Goal: Task Accomplishment & Management: Manage account settings

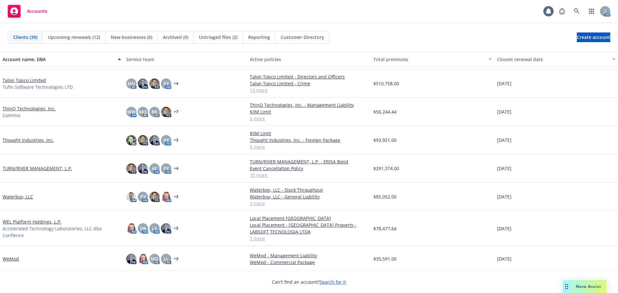
scroll to position [826, 0]
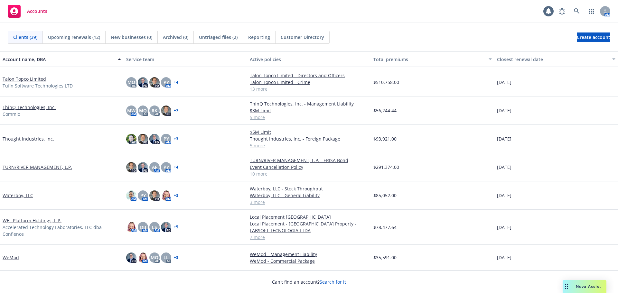
drag, startPoint x: 25, startPoint y: 195, endPoint x: 33, endPoint y: 194, distance: 7.8
click at [25, 195] on link "Waterboy, LLC" at bounding box center [18, 195] width 31 height 7
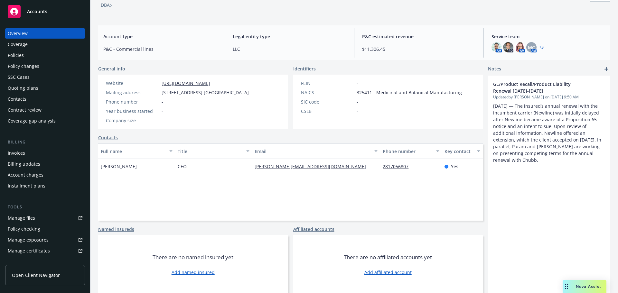
scroll to position [43, 0]
drag, startPoint x: 179, startPoint y: 168, endPoint x: 187, endPoint y: 166, distance: 8.5
click at [187, 166] on div "CEO" at bounding box center [213, 165] width 77 height 15
click at [185, 172] on div "CEO" at bounding box center [213, 165] width 77 height 15
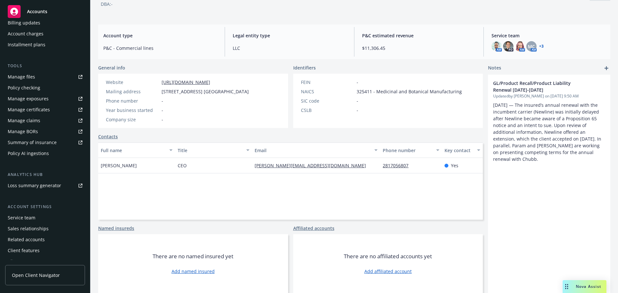
scroll to position [148, 0]
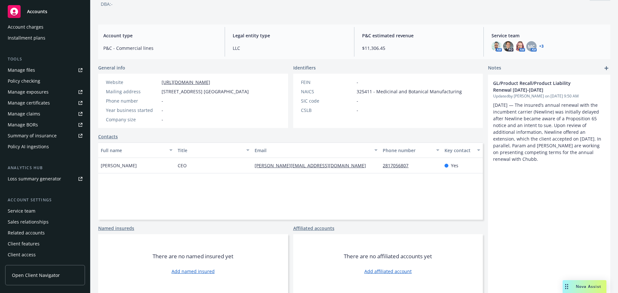
click at [39, 274] on span "Open Client Navigator" at bounding box center [36, 275] width 48 height 7
click at [40, 233] on div "Related accounts" at bounding box center [26, 233] width 37 height 10
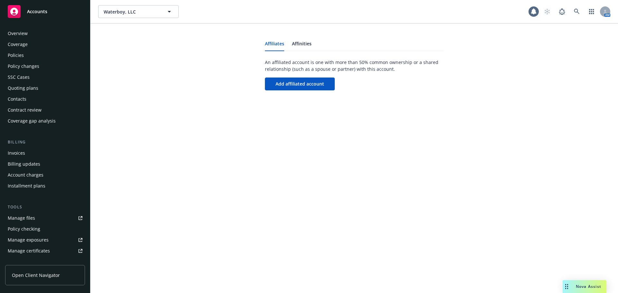
scroll to position [148, 0]
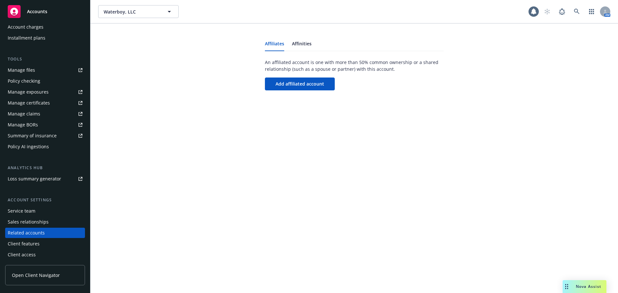
click at [34, 246] on div "Client features" at bounding box center [24, 244] width 32 height 10
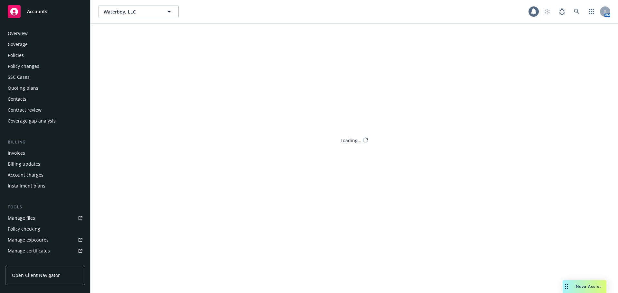
scroll to position [148, 0]
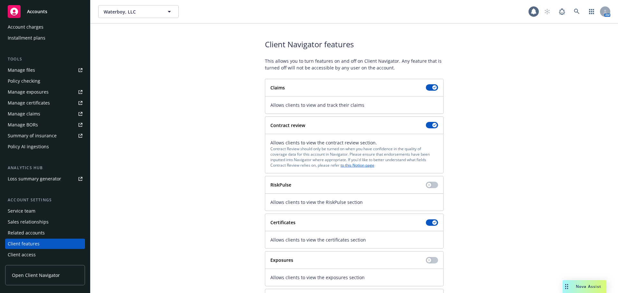
click at [35, 253] on div "Client access" at bounding box center [45, 255] width 75 height 10
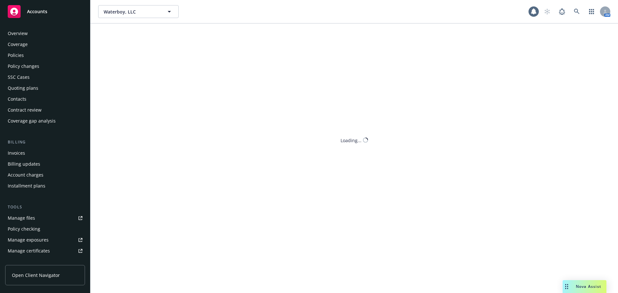
scroll to position [148, 0]
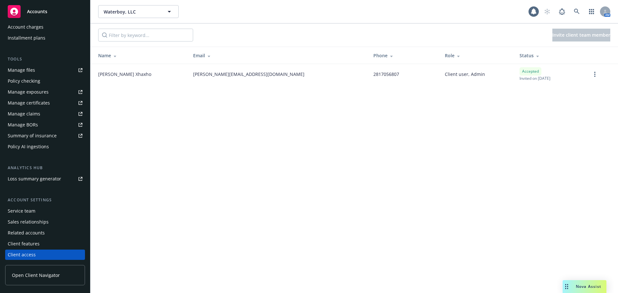
click at [487, 149] on div "Waterboy, LLC Waterboy, LLC 1 AM Invite client team member Name Email Phone Rol…" at bounding box center [354, 146] width 528 height 293
click at [351, 142] on div "Waterboy, LLC Waterboy, LLC 1 AM Invite client team member Name Email Phone Rol…" at bounding box center [354, 146] width 528 height 293
click at [290, 124] on div "Waterboy, LLC Waterboy, LLC 1 AM Invite client team member Name Email Phone Rol…" at bounding box center [354, 146] width 528 height 293
click at [45, 254] on div "Client access" at bounding box center [45, 255] width 75 height 10
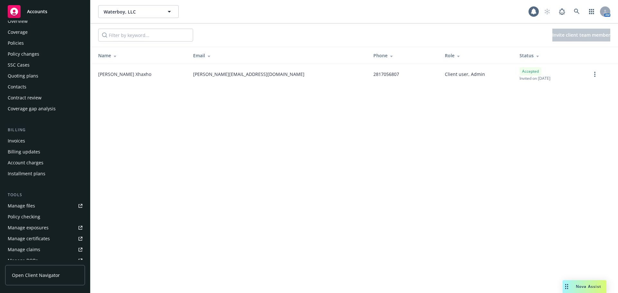
scroll to position [0, 0]
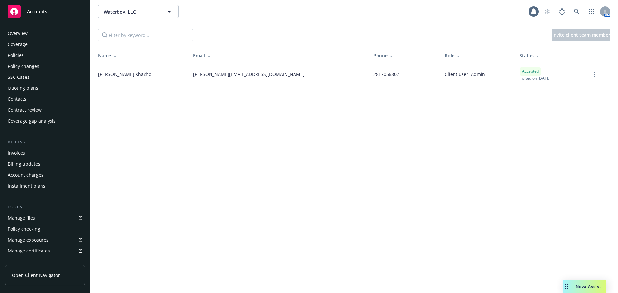
click at [42, 98] on div "Contacts" at bounding box center [45, 99] width 75 height 10
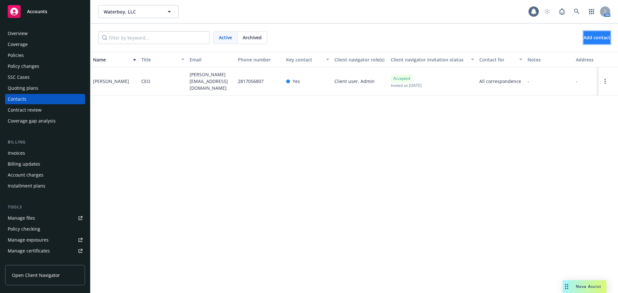
click at [587, 38] on span "Add contact" at bounding box center [597, 37] width 27 height 6
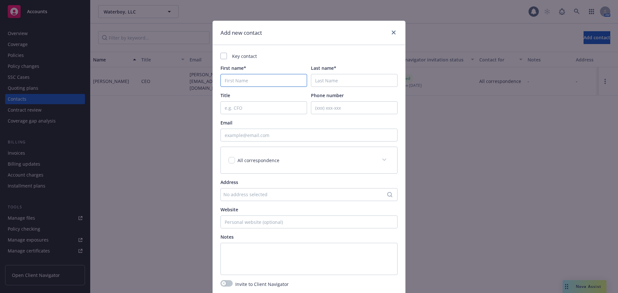
click at [254, 80] on input "First name*" at bounding box center [264, 80] width 87 height 13
click at [240, 84] on input "First name*" at bounding box center [264, 80] width 87 height 13
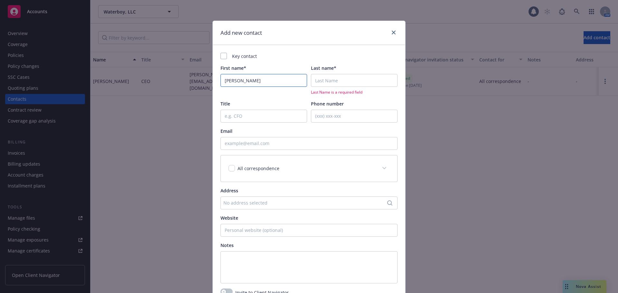
type input "David"
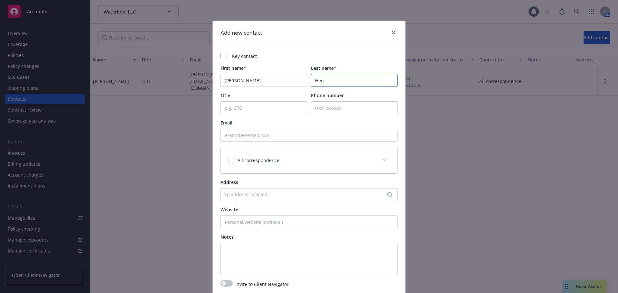
type input "Heo"
type input "Operations Lead"
drag, startPoint x: 279, startPoint y: 136, endPoint x: 320, endPoint y: 110, distance: 48.1
click at [279, 136] on input "Email" at bounding box center [309, 135] width 177 height 13
click at [332, 104] on input "Phone number" at bounding box center [354, 107] width 87 height 13
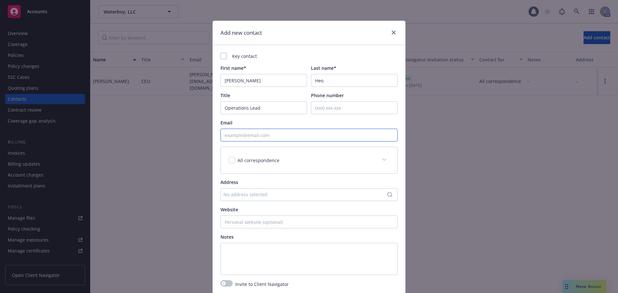
click at [257, 137] on input "Email" at bounding box center [309, 135] width 177 height 13
click at [253, 133] on input "Email" at bounding box center [309, 135] width 177 height 13
paste input "David Heo <david@waterboycan.com>"
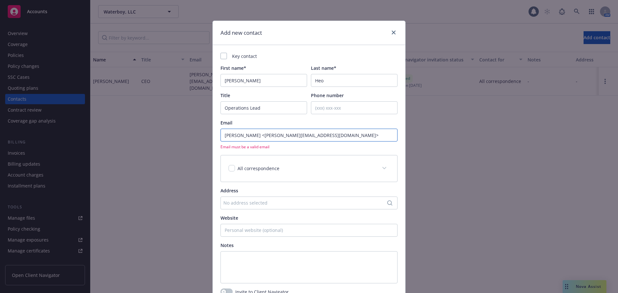
drag, startPoint x: 247, startPoint y: 135, endPoint x: 183, endPoint y: 138, distance: 64.1
click at [183, 138] on div "Add new contact Key contact First name* David Last name* Heo Title Operations L…" at bounding box center [309, 146] width 618 height 293
click at [308, 131] on input "david@waterboycan.com>" at bounding box center [309, 135] width 177 height 13
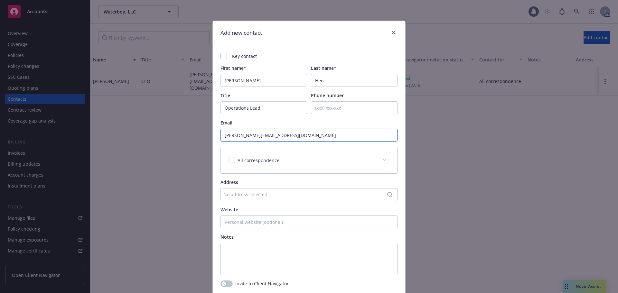
type input "[PERSON_NAME][EMAIL_ADDRESS][DOMAIN_NAME]"
click at [189, 165] on div "Add new contact Key contact First name* David Last name* Heo Title Operations L…" at bounding box center [309, 146] width 618 height 293
click at [243, 191] on div "No address selected" at bounding box center [309, 194] width 177 height 13
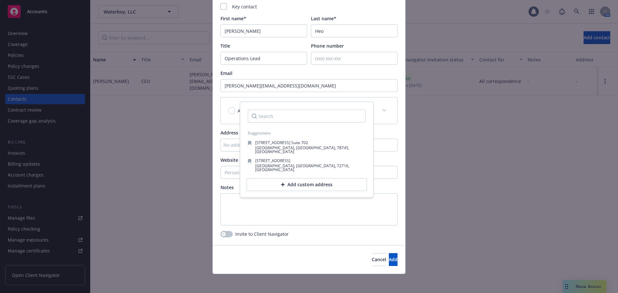
scroll to position [51, 0]
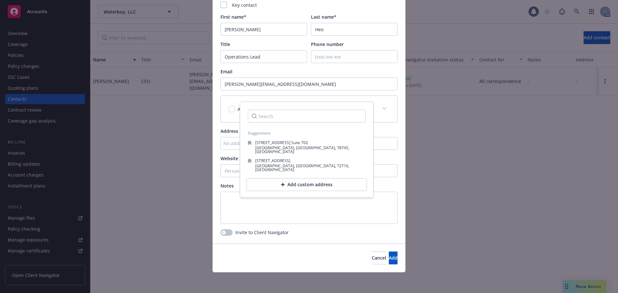
click at [231, 141] on div "No address selected" at bounding box center [305, 143] width 165 height 7
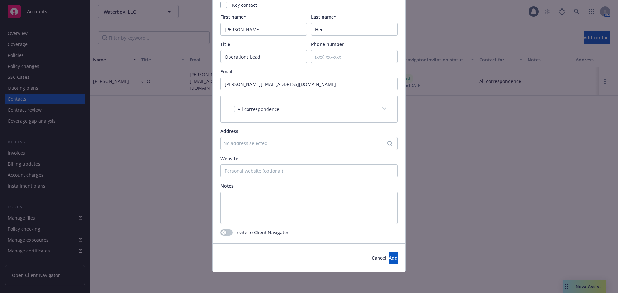
click at [263, 142] on div "No address selected" at bounding box center [305, 143] width 165 height 7
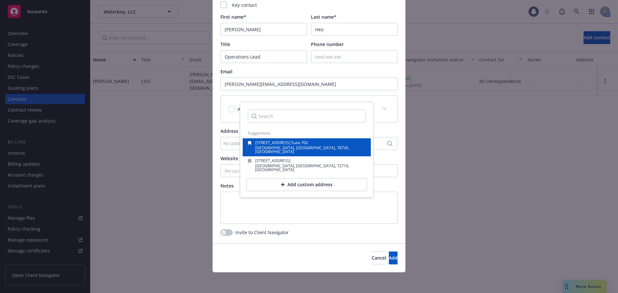
click at [277, 145] on span "1005 East St. Elmo Rd. Suite 702" at bounding box center [281, 142] width 53 height 5
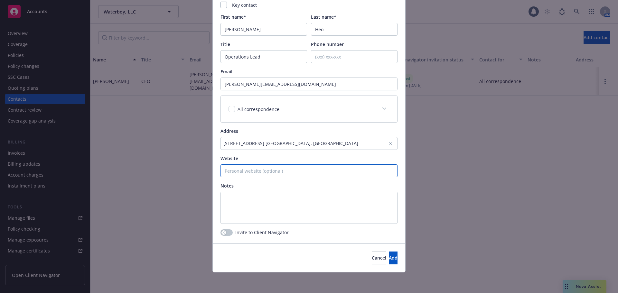
click at [242, 174] on input "Website" at bounding box center [309, 171] width 177 height 13
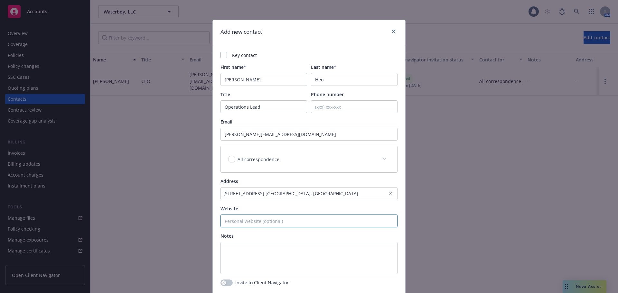
scroll to position [0, 0]
drag, startPoint x: 250, startPoint y: 110, endPoint x: 213, endPoint y: 112, distance: 37.4
click at [213, 112] on div "Key contact First name* David Last name* Heo Title Operations Lead Phone number…" at bounding box center [309, 170] width 193 height 250
paste input "Director, Supply Chain & Operations"
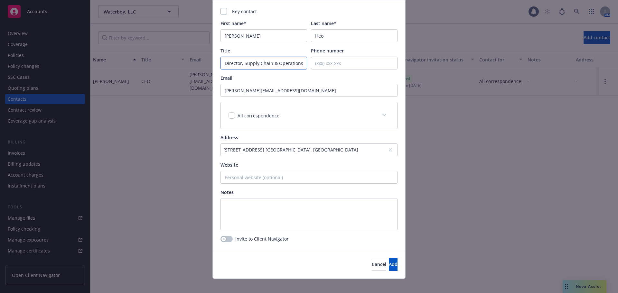
scroll to position [51, 0]
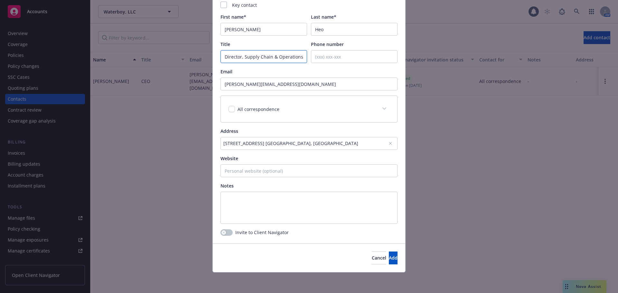
type input "Director, Supply Chain & Operations"
click at [393, 144] on div "1005 East St. Elmo Rd. Suite 702 , Austin, TX, 78745, USA" at bounding box center [309, 143] width 177 height 13
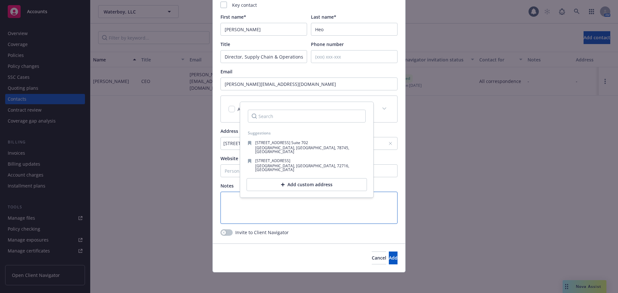
drag, startPoint x: 322, startPoint y: 203, endPoint x: 316, endPoint y: 195, distance: 9.9
click at [322, 203] on textarea at bounding box center [309, 208] width 177 height 32
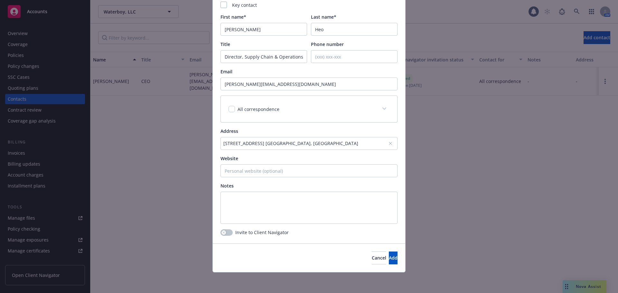
click at [341, 147] on div "1005 East St. Elmo Rd. Suite 702 , Austin, TX, 78745, USA" at bounding box center [305, 143] width 165 height 7
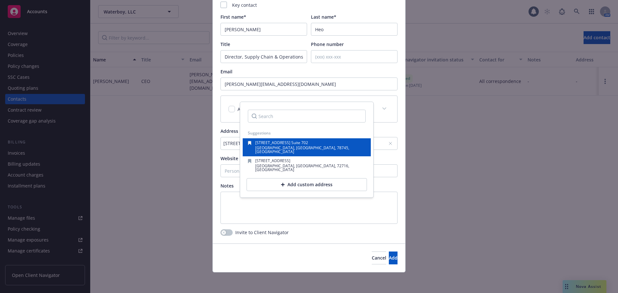
click at [300, 143] on span "1005 East St. Elmo Rd. Suite 702" at bounding box center [281, 142] width 53 height 5
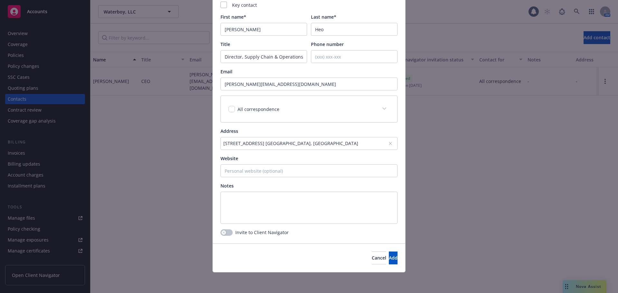
click at [335, 141] on div "1005 East St. Elmo Rd. Suite 702 , Austin, TX, 78745, USA" at bounding box center [305, 143] width 165 height 7
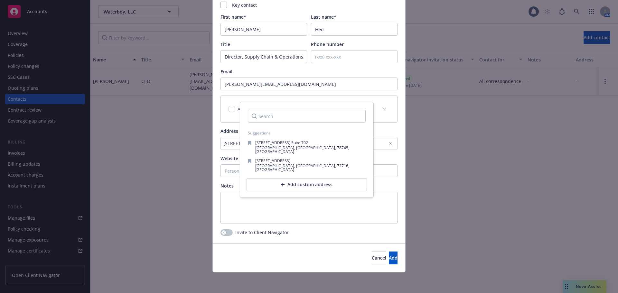
click at [391, 145] on div "1005 East St. Elmo Rd. Suite 702 , Austin, TX, 78745, USA" at bounding box center [309, 143] width 177 height 13
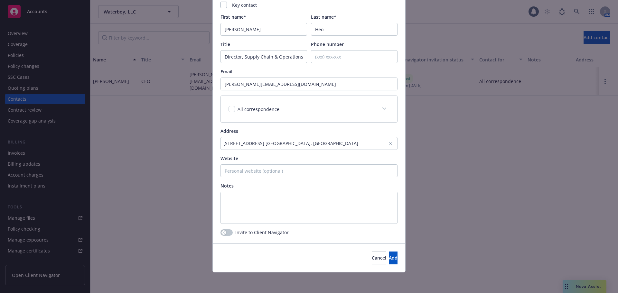
click at [390, 145] on icon at bounding box center [391, 144] width 4 height 4
click at [225, 237] on div "Key contact First name* David Last name* Heo Title Director, Supply Chain & Ope…" at bounding box center [309, 119] width 193 height 250
click at [223, 234] on div "button" at bounding box center [224, 233] width 5 height 5
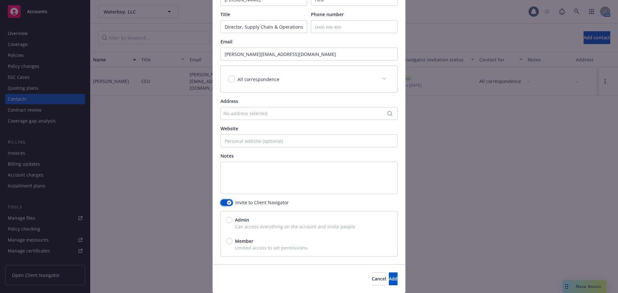
scroll to position [102, 0]
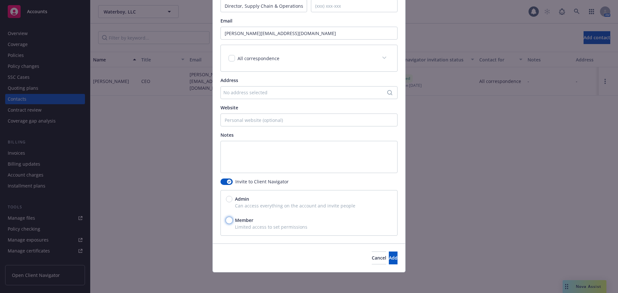
click at [230, 221] on input "Member" at bounding box center [229, 220] width 6 height 6
radio input "true"
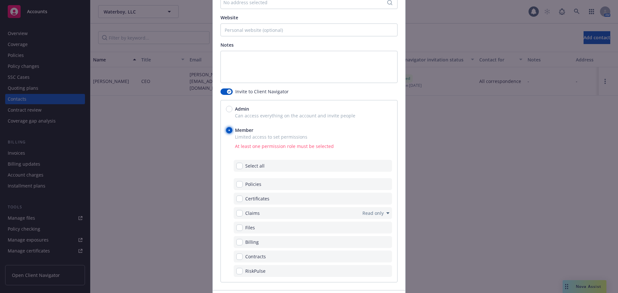
scroll to position [199, 0]
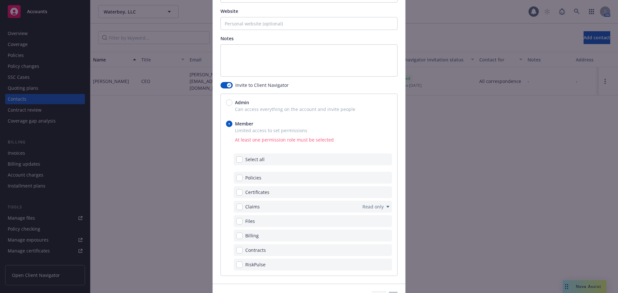
click at [233, 101] on span "Admin" at bounding box center [241, 102] width 17 height 7
click at [230, 101] on input "Admin" at bounding box center [229, 103] width 6 height 6
radio input "true"
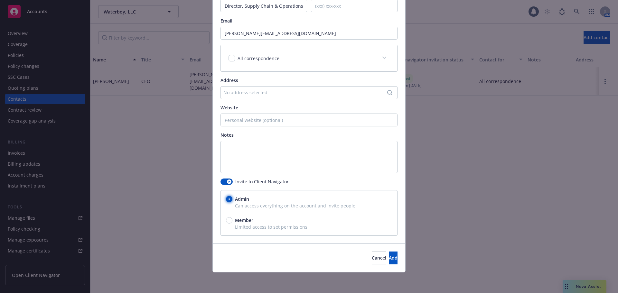
scroll to position [102, 0]
click at [290, 151] on textarea at bounding box center [309, 157] width 177 height 32
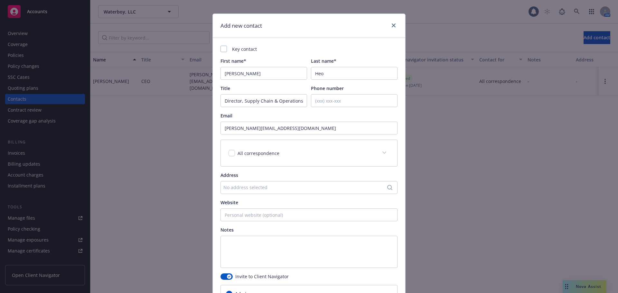
scroll to position [0, 0]
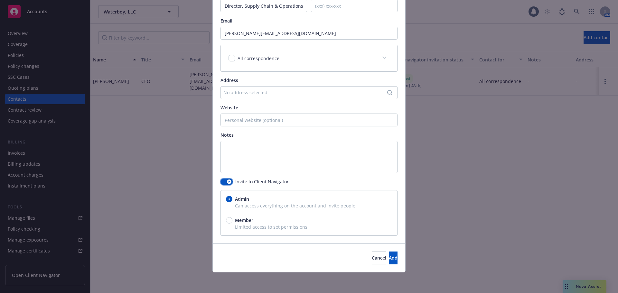
click at [222, 180] on button "button" at bounding box center [227, 182] width 12 height 6
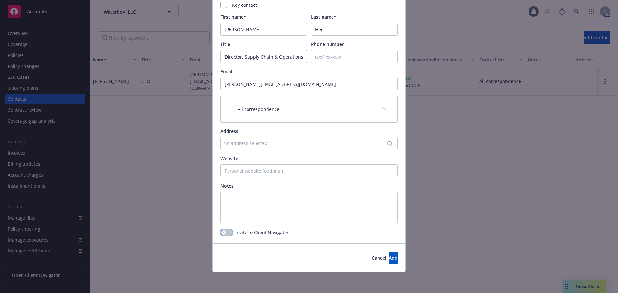
scroll to position [51, 0]
click at [389, 261] on span "Add" at bounding box center [393, 258] width 9 height 6
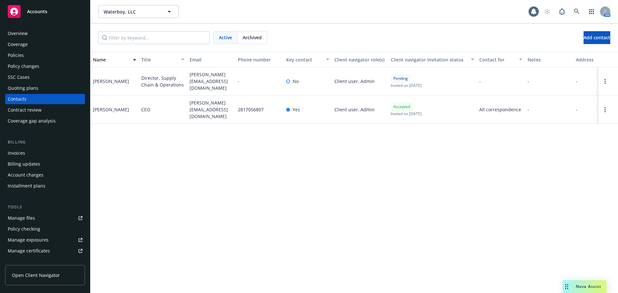
click at [38, 100] on div "Contacts" at bounding box center [45, 99] width 75 height 10
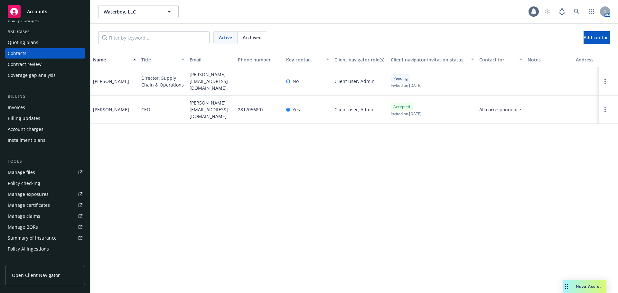
scroll to position [148, 0]
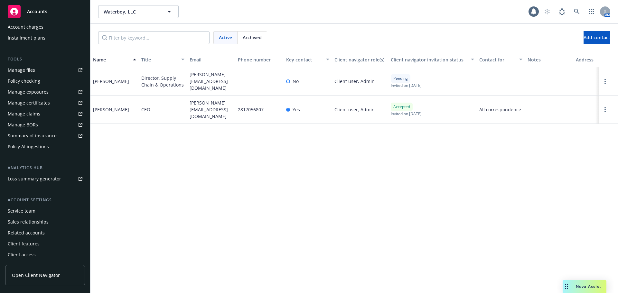
click at [39, 275] on span "Open Client Navigator" at bounding box center [36, 275] width 48 height 7
click at [43, 71] on link "Manage files" at bounding box center [45, 70] width 80 height 10
click at [47, 145] on div "Policy AI ingestions" at bounding box center [28, 147] width 41 height 10
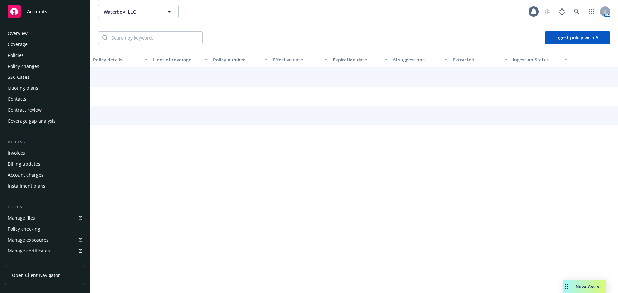
scroll to position [138, 0]
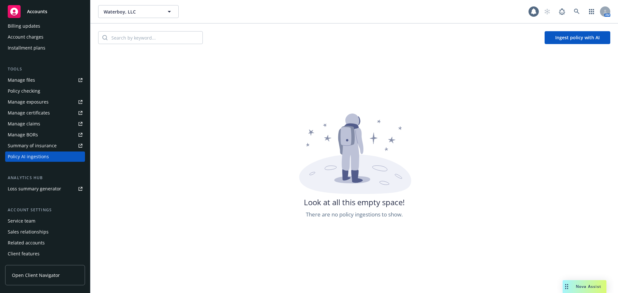
click at [580, 39] on button "Ingest policy with AI" at bounding box center [578, 37] width 66 height 13
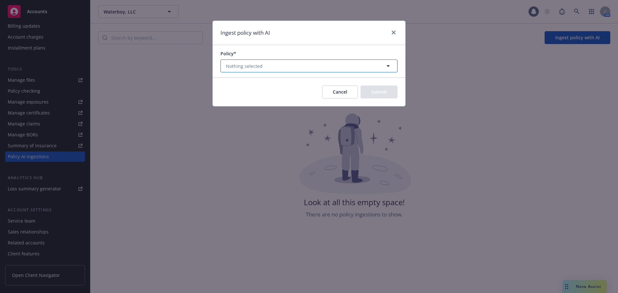
click at [280, 67] on button "Nothing selected" at bounding box center [309, 66] width 177 height 13
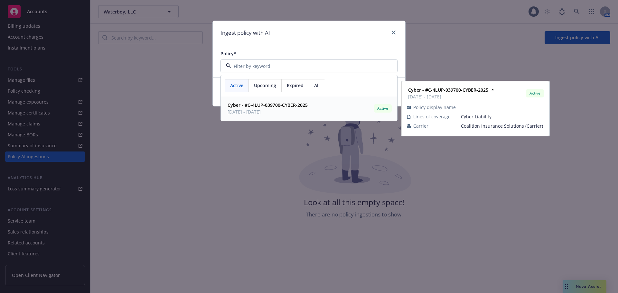
click at [254, 108] on strong "Cyber - #C-4LUP-039700-CYBER-2025" at bounding box center [268, 105] width 80 height 6
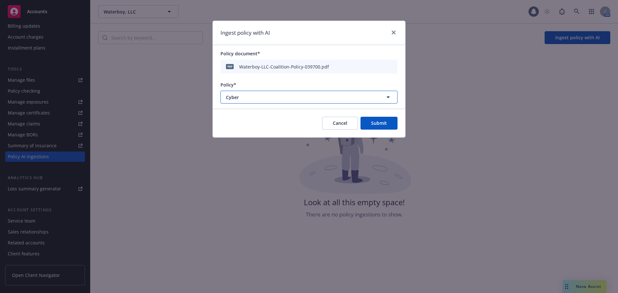
click at [259, 94] on span "Cyber" at bounding box center [297, 97] width 143 height 7
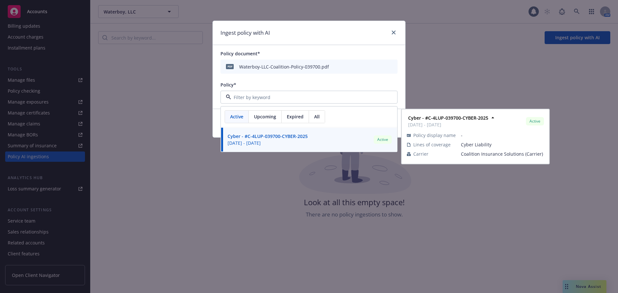
click at [278, 82] on div "Policy*" at bounding box center [309, 84] width 177 height 7
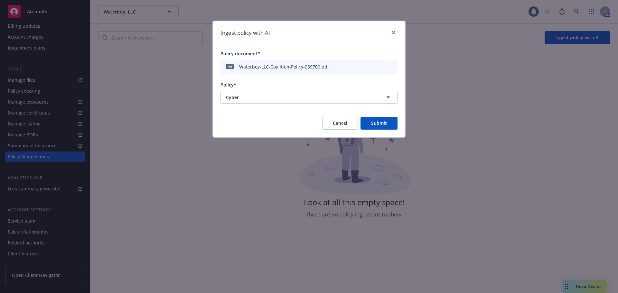
click at [379, 122] on button "Submit" at bounding box center [379, 123] width 37 height 13
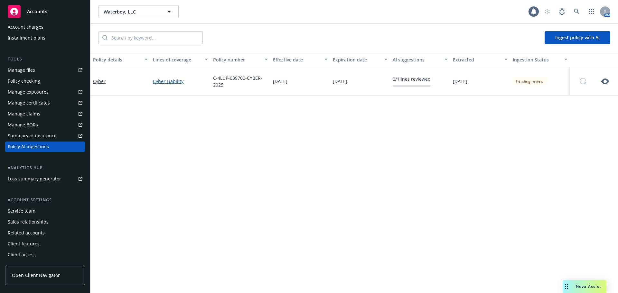
scroll to position [52, 0]
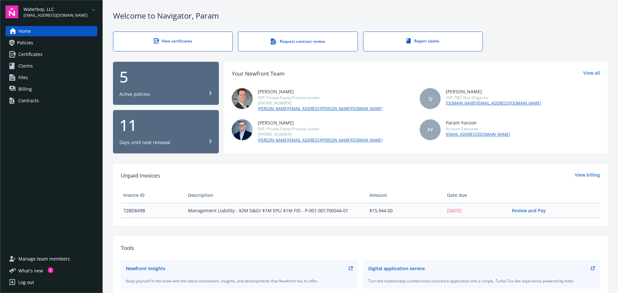
click at [42, 42] on link "Policies" at bounding box center [51, 43] width 92 height 10
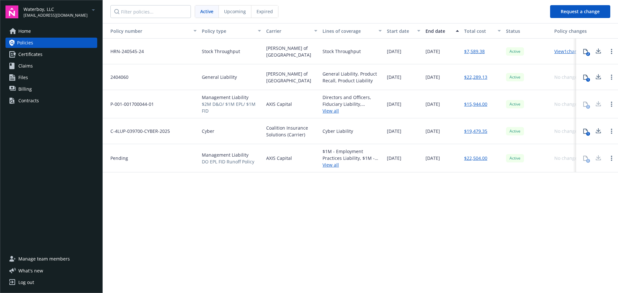
click at [35, 52] on span "Certificates" at bounding box center [30, 54] width 24 height 10
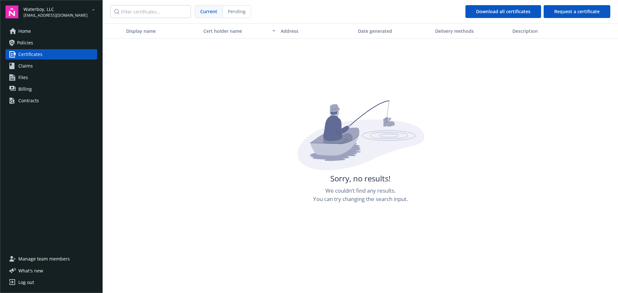
click at [53, 64] on link "Claims" at bounding box center [51, 66] width 92 height 10
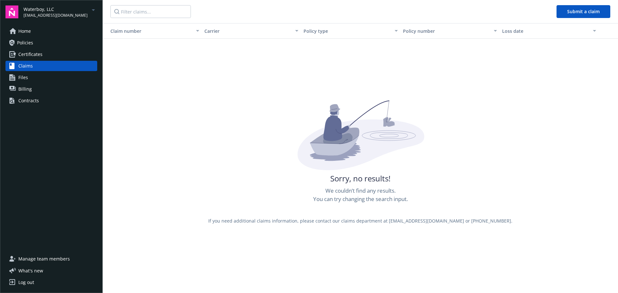
click at [61, 51] on link "Certificates" at bounding box center [51, 54] width 92 height 10
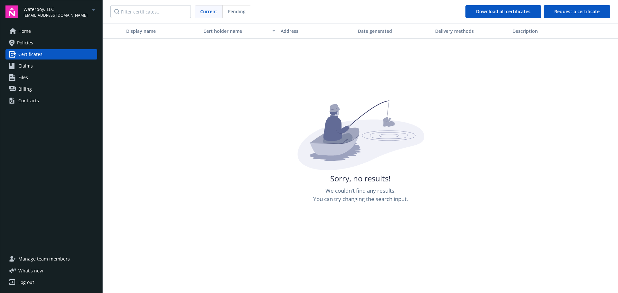
click at [54, 80] on link "Files" at bounding box center [51, 77] width 92 height 10
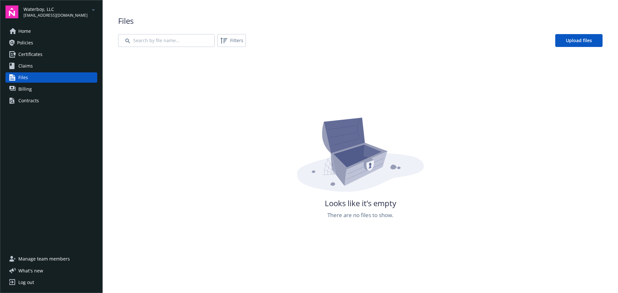
click at [42, 90] on link "Billing" at bounding box center [51, 89] width 92 height 10
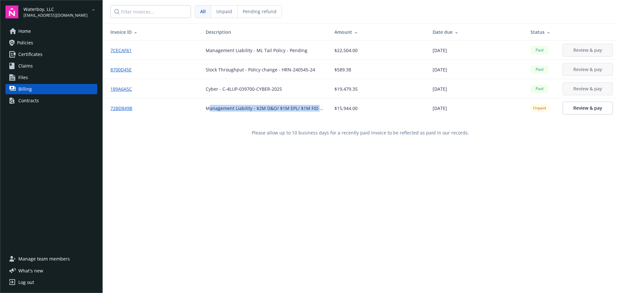
drag, startPoint x: 208, startPoint y: 108, endPoint x: 331, endPoint y: 109, distance: 122.7
click at [331, 109] on tr "72BD849B Management Liability - $2M D&O/ $1M EPL/ $1M FID - P-001-001700044-01 …" at bounding box center [361, 108] width 516 height 19
click at [314, 90] on div "Cyber - C-4LUP-039700-CYBER-2025" at bounding box center [265, 89] width 119 height 7
click at [42, 41] on link "Policies" at bounding box center [51, 43] width 92 height 10
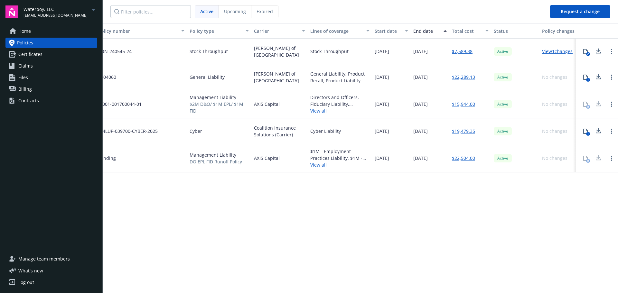
scroll to position [0, 16]
drag, startPoint x: 215, startPoint y: 84, endPoint x: 236, endPoint y: 84, distance: 21.3
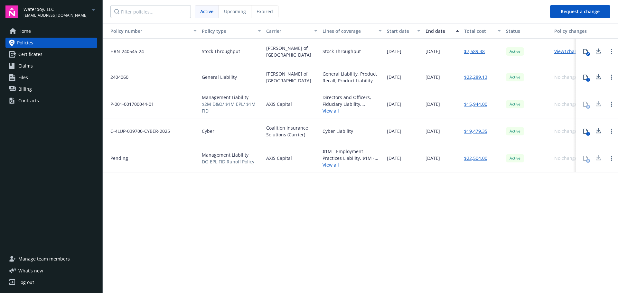
drag, startPoint x: 236, startPoint y: 84, endPoint x: 141, endPoint y: 77, distance: 95.6
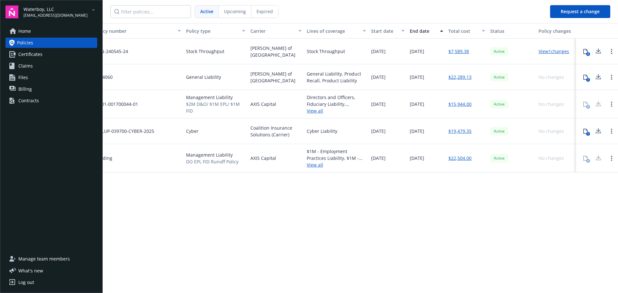
drag, startPoint x: 144, startPoint y: 67, endPoint x: 214, endPoint y: 75, distance: 70.0
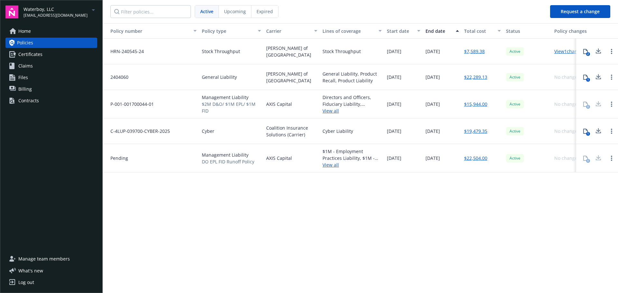
drag, startPoint x: 268, startPoint y: 65, endPoint x: 189, endPoint y: 63, distance: 78.9
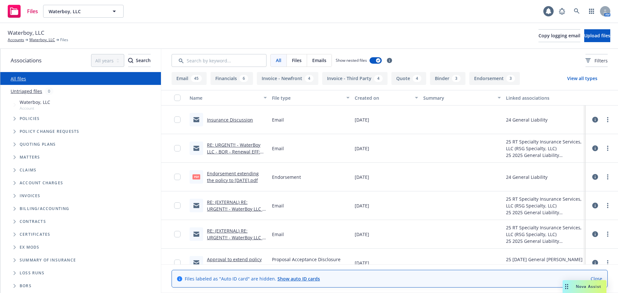
click at [16, 106] on span "Tree Example" at bounding box center [14, 105] width 10 height 10
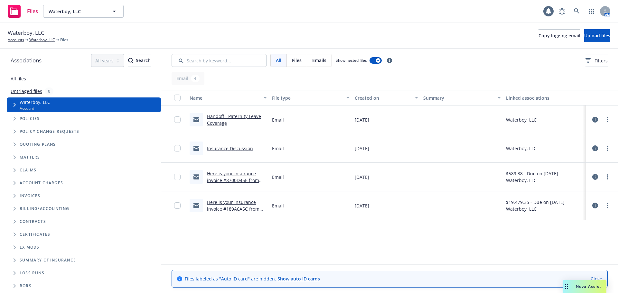
click at [16, 120] on span "Tree Example" at bounding box center [14, 119] width 10 height 10
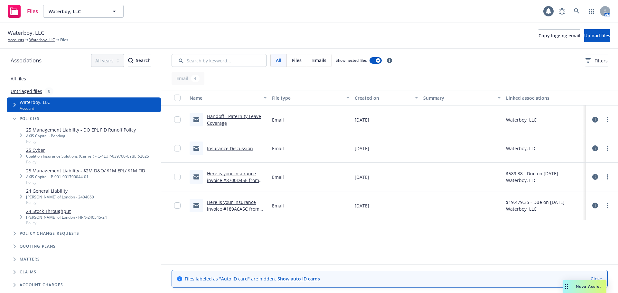
click at [51, 212] on link "24 Stock Throughput" at bounding box center [66, 211] width 81 height 7
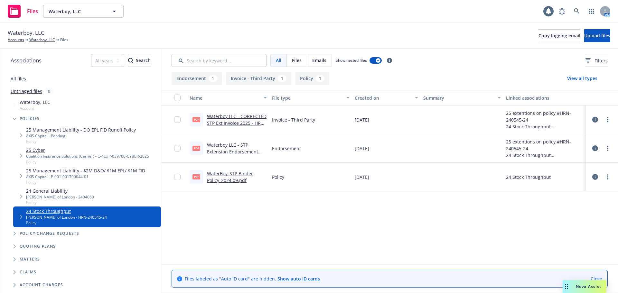
click at [12, 120] on span "Tree Example" at bounding box center [14, 119] width 10 height 10
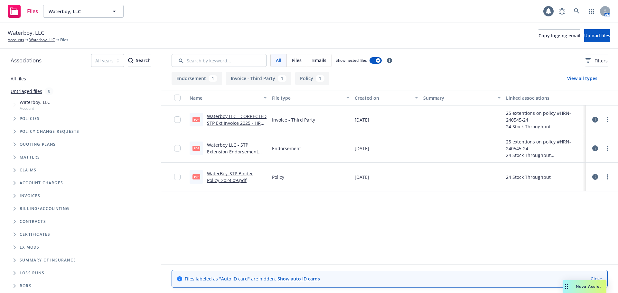
click at [14, 146] on icon "Tree Example" at bounding box center [15, 145] width 2 height 4
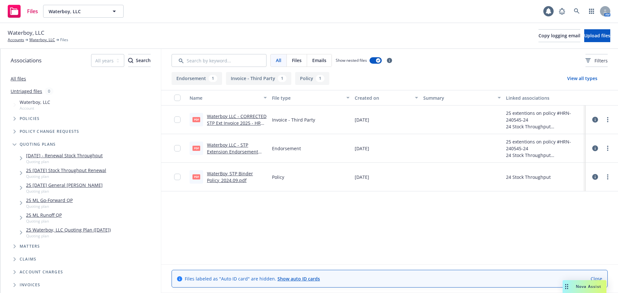
click at [23, 173] on span "Tree Example" at bounding box center [21, 173] width 10 height 10
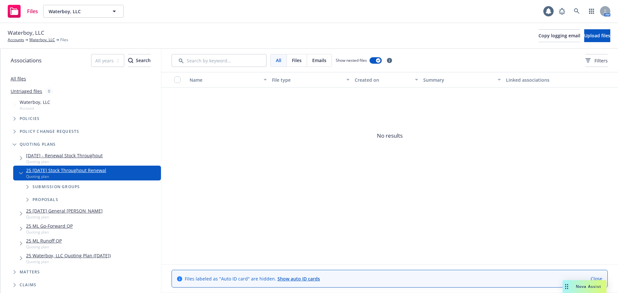
click at [27, 185] on span "Tree Example" at bounding box center [27, 187] width 10 height 10
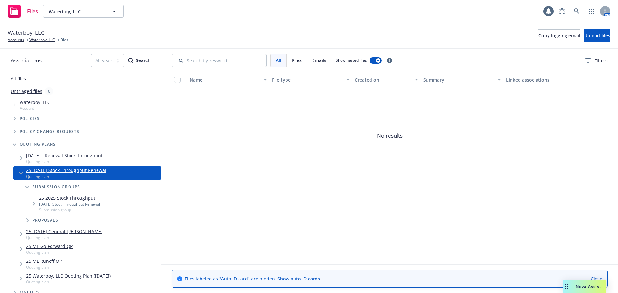
click at [27, 219] on span "Tree Example" at bounding box center [27, 220] width 10 height 10
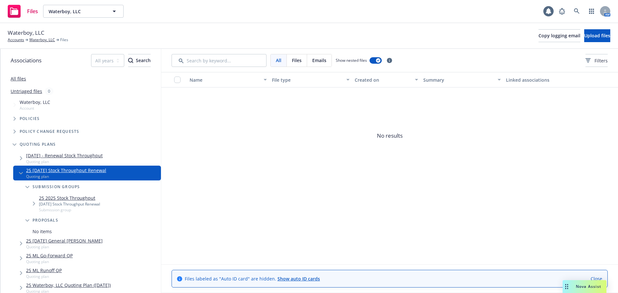
click at [57, 200] on link "25 2025 Stock Throughput" at bounding box center [69, 198] width 61 height 7
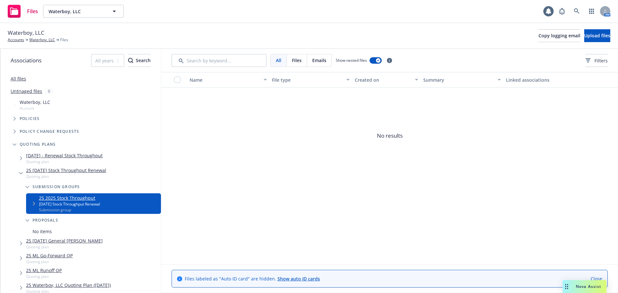
click at [84, 199] on link "25 2025 Stock Throughput" at bounding box center [69, 198] width 61 height 7
click at [86, 199] on link "25 2025 Stock Throughput" at bounding box center [69, 198] width 61 height 7
click at [71, 200] on link "25 2025 Stock Throughput" at bounding box center [69, 198] width 61 height 7
click at [33, 204] on icon "Tree Example" at bounding box center [34, 204] width 3 height 4
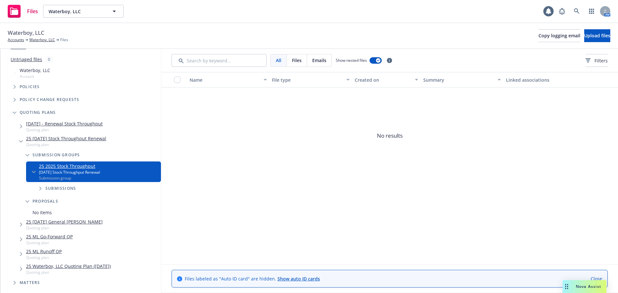
scroll to position [32, 0]
click at [43, 189] on span "Tree Example" at bounding box center [40, 188] width 10 height 10
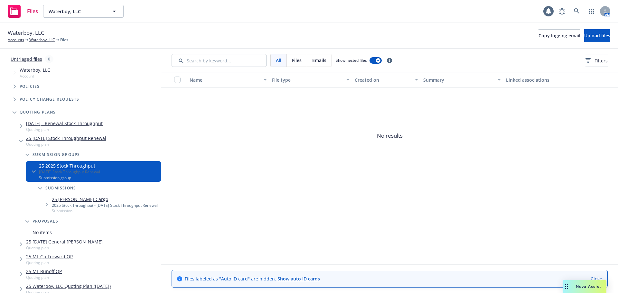
click at [73, 200] on link "25 Falvey Cargo" at bounding box center [105, 199] width 106 height 7
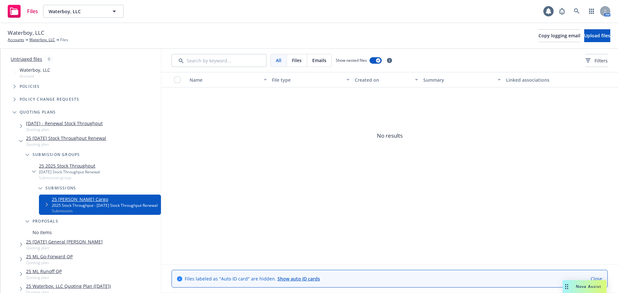
click at [72, 198] on link "25 Falvey Cargo" at bounding box center [105, 199] width 106 height 7
click at [48, 204] on span "Tree Example" at bounding box center [47, 205] width 10 height 10
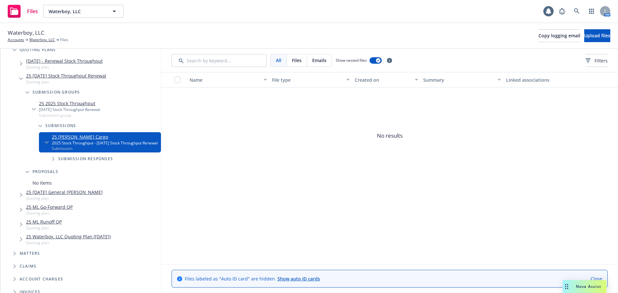
scroll to position [97, 0]
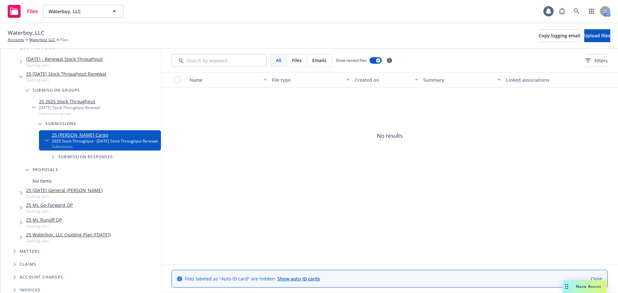
click at [54, 157] on div "Submission responses" at bounding box center [103, 157] width 116 height 13
click at [54, 162] on span "Tree Example" at bounding box center [53, 157] width 10 height 10
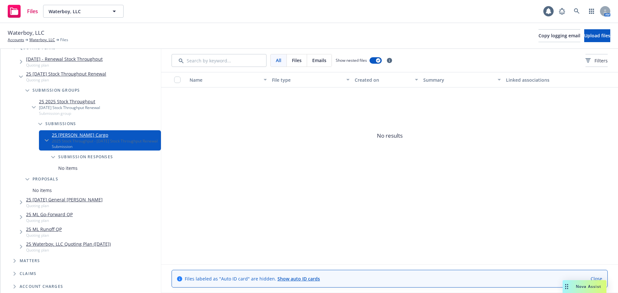
click at [79, 173] on div "No items" at bounding box center [106, 168] width 109 height 9
click at [78, 159] on span "Submission responses" at bounding box center [85, 157] width 55 height 4
click at [106, 159] on span "Submission responses" at bounding box center [85, 157] width 55 height 4
drag, startPoint x: 577, startPoint y: 232, endPoint x: 549, endPoint y: 224, distance: 28.8
click at [576, 232] on div "Name File type Created on Summary Linked associations No results" at bounding box center [389, 168] width 457 height 193
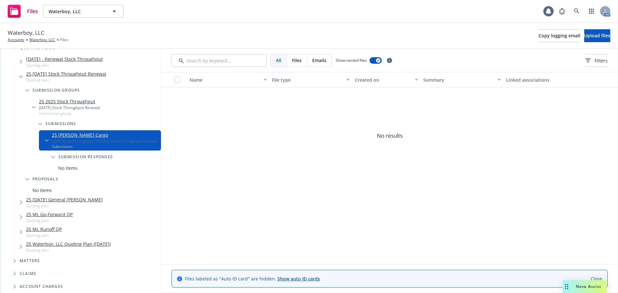
click at [597, 276] on div "Files labeled as "Auto ID card" are hidden. Show auto ID cards Close" at bounding box center [390, 279] width 436 height 17
click at [597, 277] on link "Close" at bounding box center [597, 279] width 12 height 7
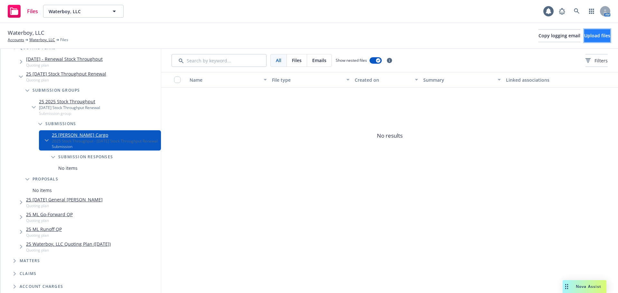
click at [585, 33] on span "Upload files" at bounding box center [598, 36] width 26 height 6
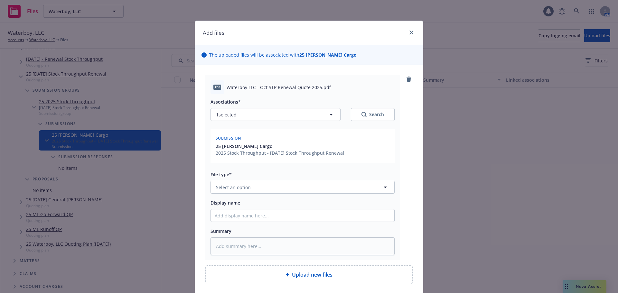
scroll to position [51, 0]
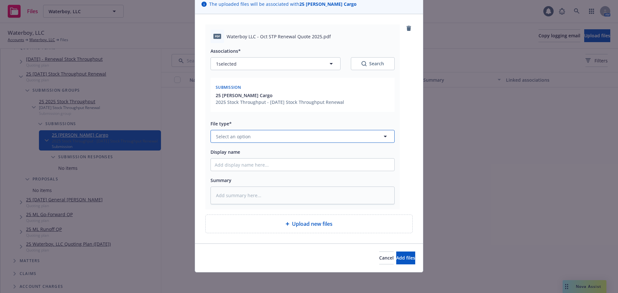
click at [279, 133] on button "Select an option" at bounding box center [303, 136] width 184 height 13
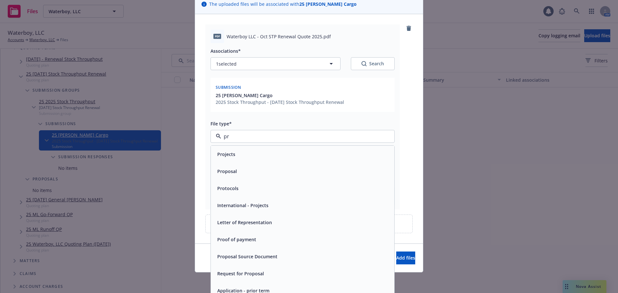
type input "p"
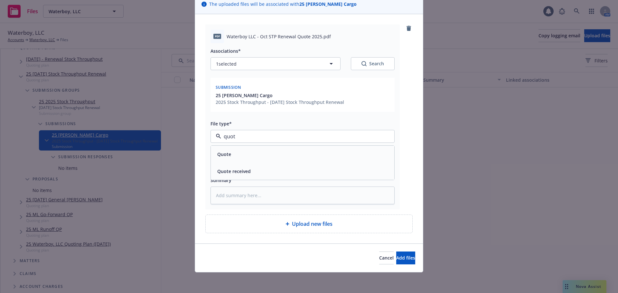
type input "quote"
click at [252, 159] on div "Quote" at bounding box center [303, 154] width 184 height 17
type textarea "x"
type input "Quote"
click at [247, 142] on button "Quote" at bounding box center [303, 136] width 184 height 13
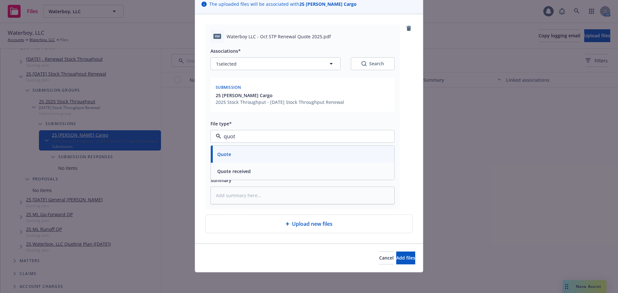
type input "quote"
click at [249, 170] on div "Quote received" at bounding box center [233, 171] width 37 height 9
click at [237, 195] on textarea at bounding box center [303, 196] width 184 height 18
click at [234, 169] on input "Display name" at bounding box center [303, 165] width 184 height 12
drag, startPoint x: 260, startPoint y: 170, endPoint x: 255, endPoint y: 166, distance: 6.8
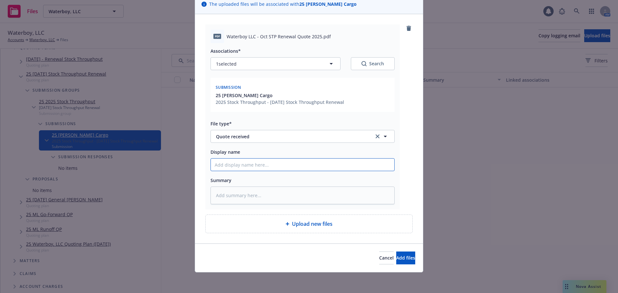
click at [260, 169] on input "Display name" at bounding box center [303, 165] width 184 height 12
click at [255, 166] on input "Display name" at bounding box center [303, 165] width 184 height 12
paste input "STP Renewal Quote 2025 - Eft 10/11/2025"
type textarea "x"
type input "STP Renewal Quote 2025 - Eft 10/11/2025"
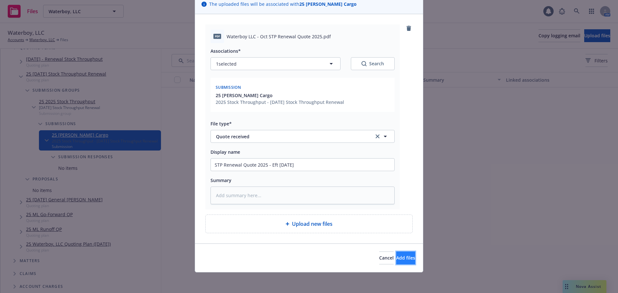
click at [402, 256] on button "Add files" at bounding box center [405, 258] width 19 height 13
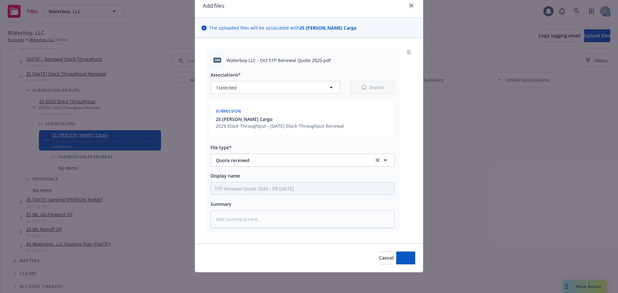
scroll to position [27, 0]
type textarea "x"
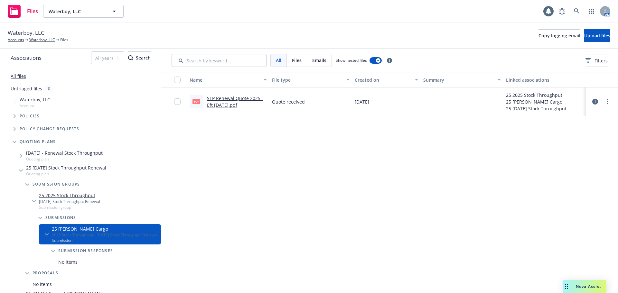
scroll to position [0, 0]
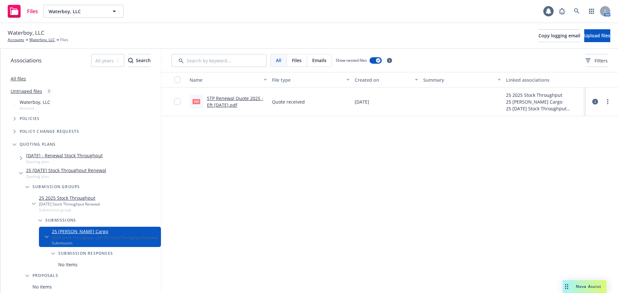
click at [20, 79] on link "All files" at bounding box center [18, 79] width 15 height 6
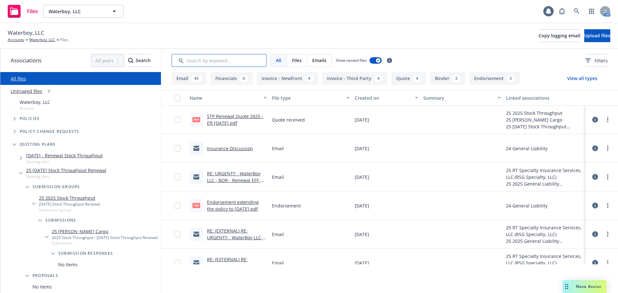
click at [230, 62] on input "Search by keyword..." at bounding box center [219, 60] width 95 height 13
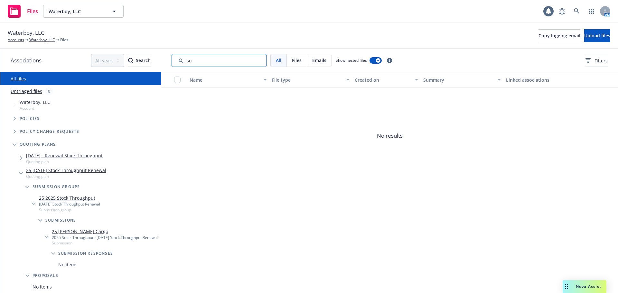
type input "s"
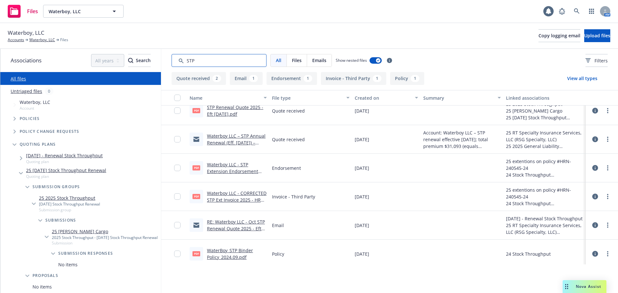
scroll to position [13, 0]
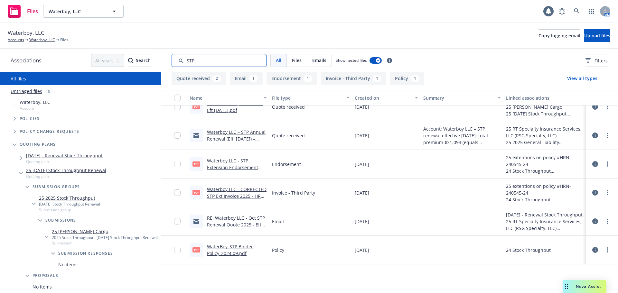
type input "STP"
click at [243, 223] on link "RE: Waterboy LLC - Oct STP Renewal Quote 2025 - Eft 10/11/2025" at bounding box center [236, 225] width 58 height 20
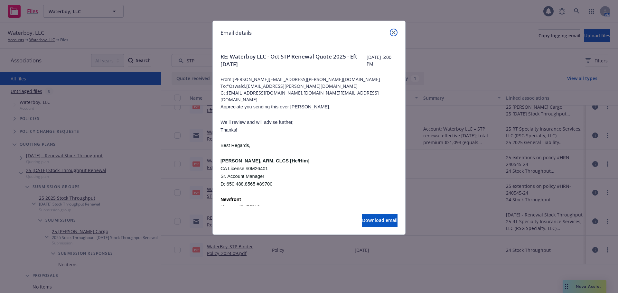
click at [394, 30] on link "close" at bounding box center [394, 33] width 8 height 8
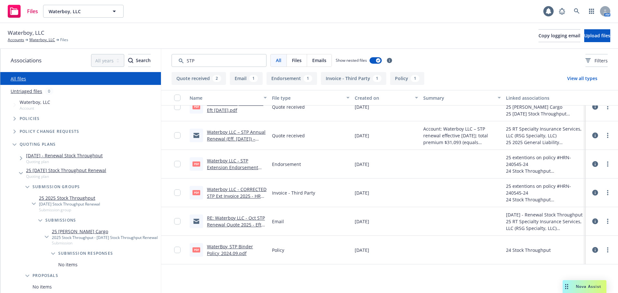
click at [247, 135] on link "Waterboy LLC – STP Annual Renewal (Eff. Oct 11, 2025) – Admitted/Non‑Taxable – …" at bounding box center [236, 142] width 59 height 26
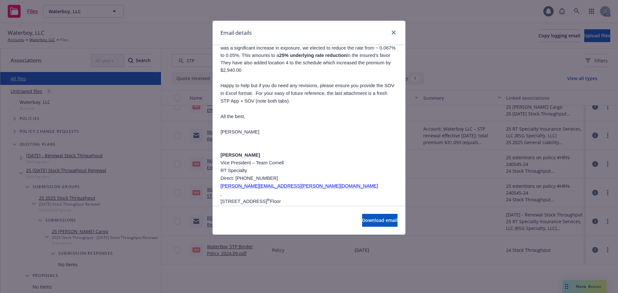
scroll to position [451, 0]
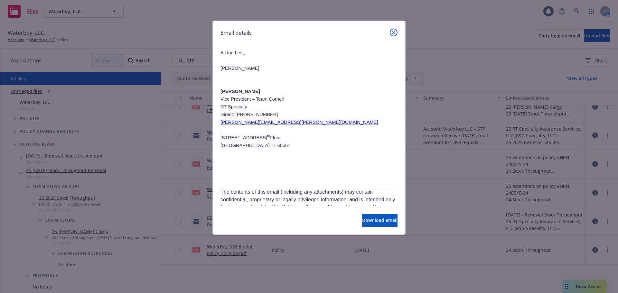
click at [396, 32] on link "close" at bounding box center [394, 33] width 8 height 8
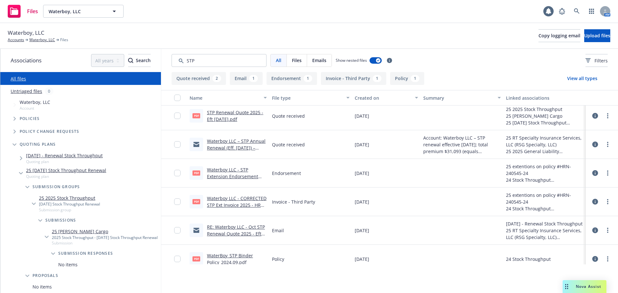
scroll to position [0, 0]
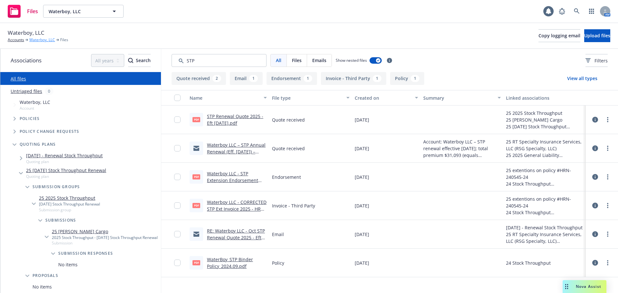
click at [41, 39] on link "Waterboy, LLC" at bounding box center [42, 40] width 26 height 6
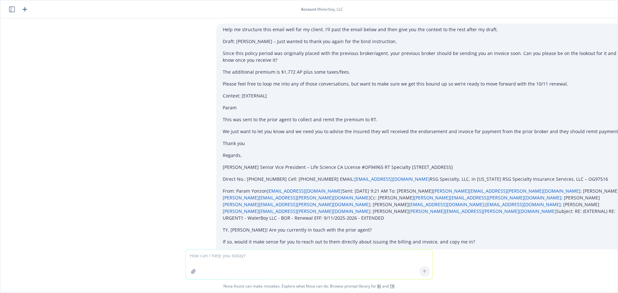
scroll to position [5889, 0]
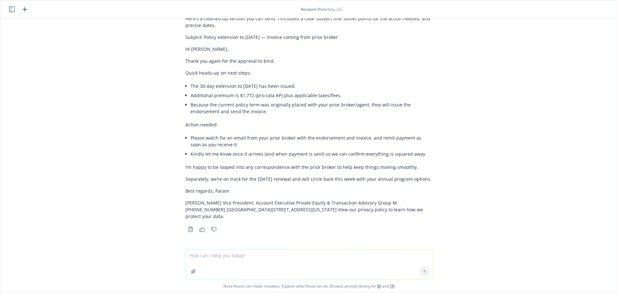
click at [241, 260] on textarea at bounding box center [309, 265] width 247 height 30
type textarea "p"
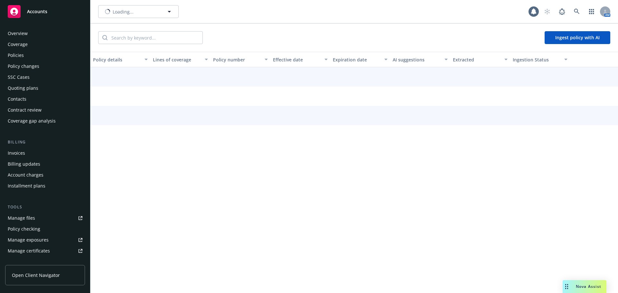
scroll to position [138, 0]
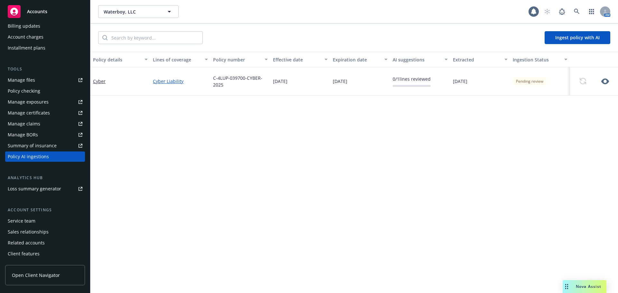
click at [403, 83] on div "0 / 1 lines reviewed" at bounding box center [412, 81] width 38 height 11
click at [159, 81] on link "Cyber Liability" at bounding box center [180, 81] width 55 height 7
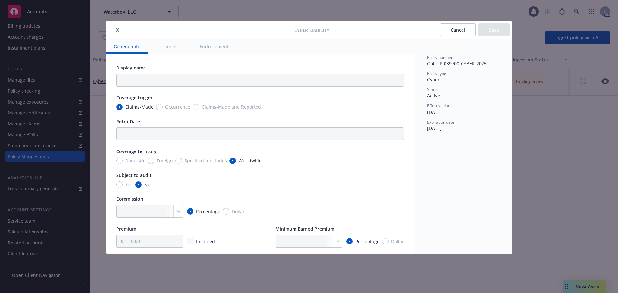
click at [120, 32] on div at bounding box center [202, 30] width 186 height 8
click at [121, 31] on button "close" at bounding box center [118, 30] width 8 height 8
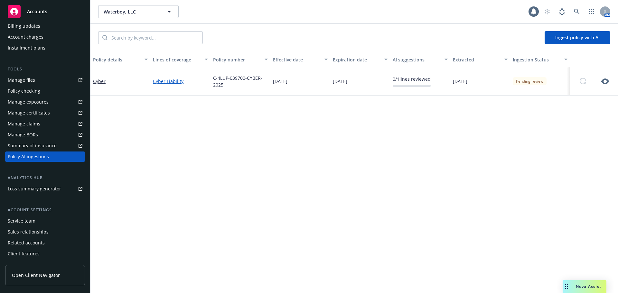
click at [144, 19] on div "Waterboy, LLC Waterboy, LLC 1 AM" at bounding box center [354, 11] width 528 height 23
click at [147, 16] on button "Waterboy, LLC" at bounding box center [138, 11] width 81 height 13
click at [195, 14] on body "Accounts Overview Coverage Policies Policy changes SSC Cases Quoting plans Cont…" at bounding box center [309, 146] width 618 height 293
click at [47, 13] on div "Accounts" at bounding box center [45, 11] width 75 height 13
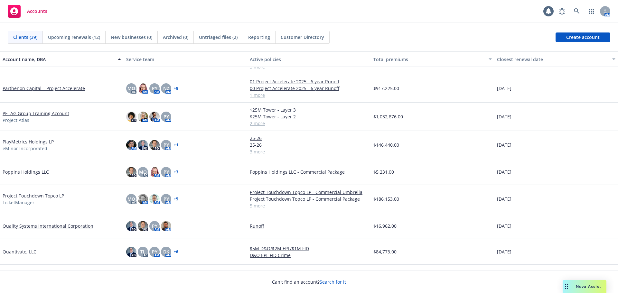
scroll to position [547, 0]
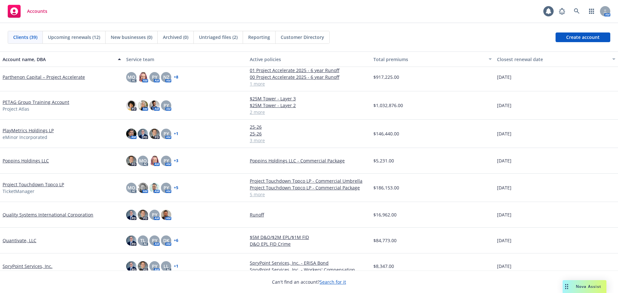
click at [47, 184] on link "Project Touchdown Topco LP" at bounding box center [34, 184] width 62 height 7
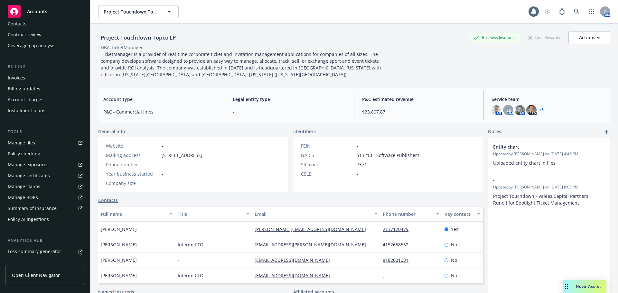
scroll to position [148, 0]
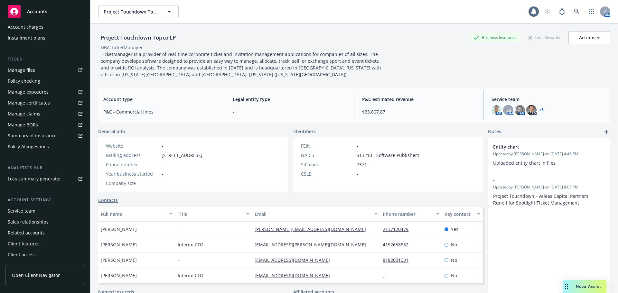
click at [40, 143] on div "Policy AI ingestions" at bounding box center [28, 147] width 41 height 10
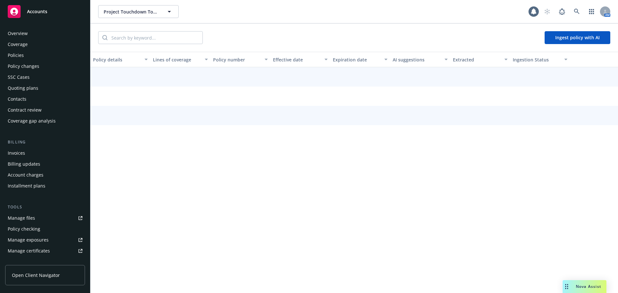
scroll to position [138, 0]
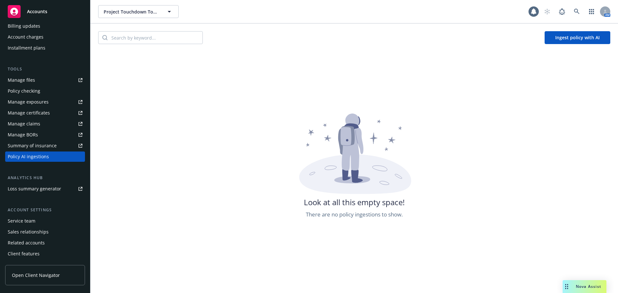
click at [556, 40] on button "Ingest policy with AI" at bounding box center [578, 37] width 66 height 13
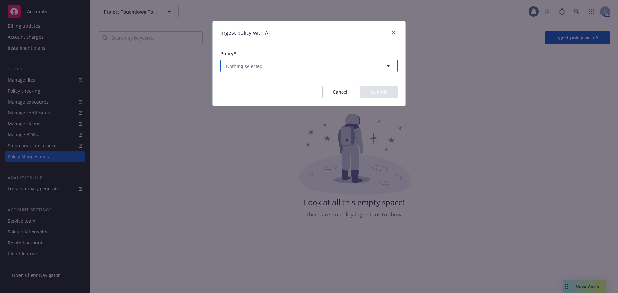
click at [253, 68] on span "Nothing selected" at bounding box center [244, 66] width 37 height 7
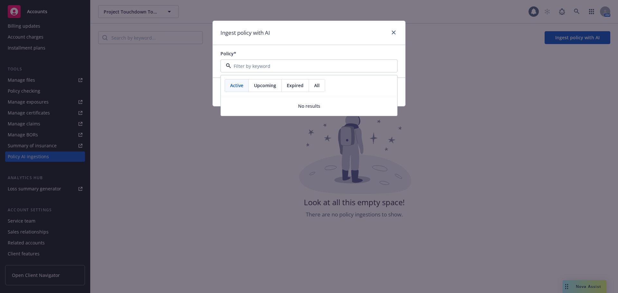
click at [257, 85] on span "Upcoming" at bounding box center [265, 85] width 22 height 7
click at [295, 84] on span "Expired" at bounding box center [295, 85] width 17 height 7
click at [242, 85] on span "Active" at bounding box center [236, 85] width 13 height 7
click at [394, 34] on icon "close" at bounding box center [394, 33] width 4 height 4
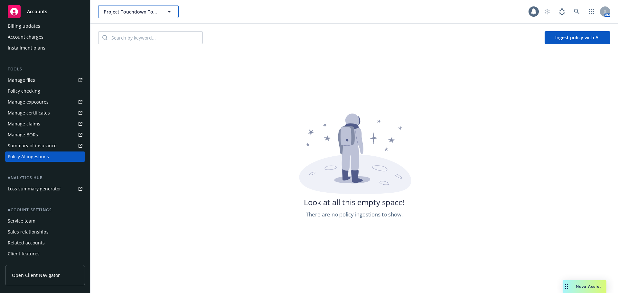
click at [158, 8] on span "Project Touchdown Topco LP" at bounding box center [132, 11] width 56 height 7
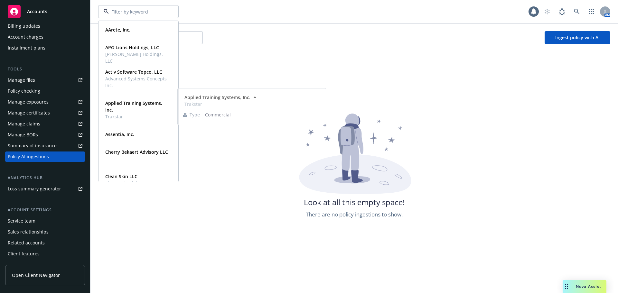
click at [334, 177] on icon at bounding box center [355, 175] width 112 height 40
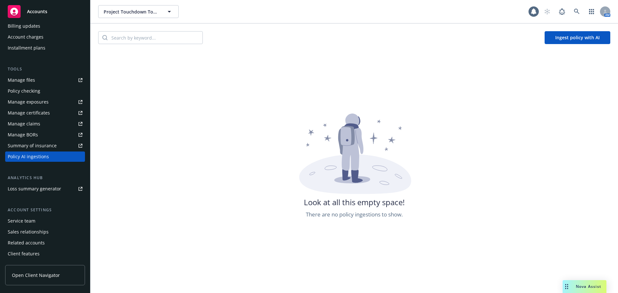
click at [565, 40] on button "Ingest policy with AI" at bounding box center [578, 37] width 66 height 13
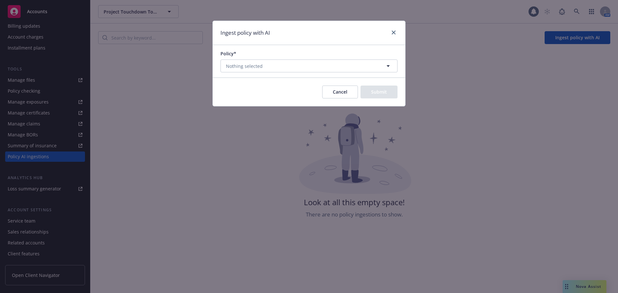
click at [322, 91] on div "Cancel Submit" at bounding box center [309, 92] width 193 height 29
drag, startPoint x: 333, startPoint y: 93, endPoint x: 321, endPoint y: 95, distance: 11.4
click at [332, 93] on button "Cancel" at bounding box center [340, 92] width 36 height 13
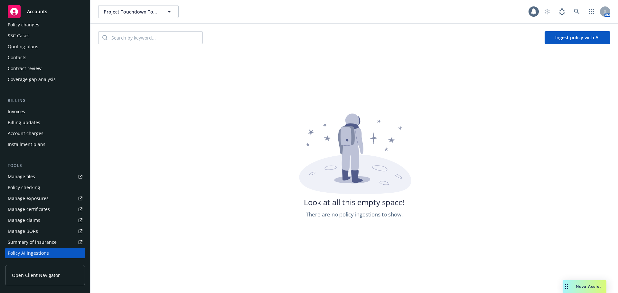
scroll to position [0, 0]
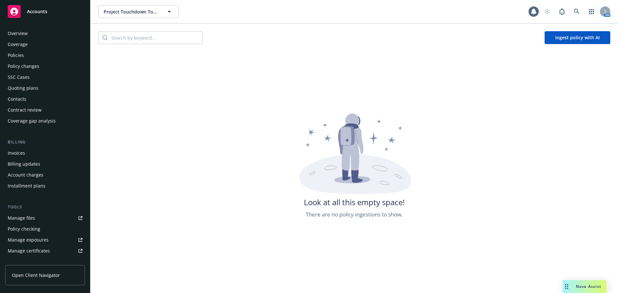
click at [43, 51] on div "Policies" at bounding box center [45, 55] width 75 height 10
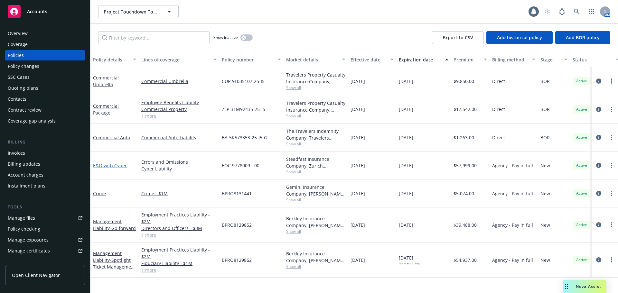
click at [117, 165] on link "E&O with Cyber" at bounding box center [110, 166] width 34 height 6
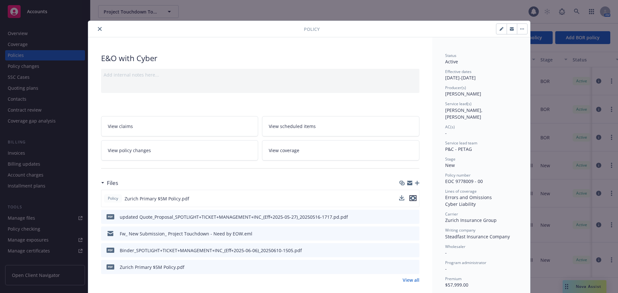
click at [411, 198] on icon "preview file" at bounding box center [413, 198] width 6 height 5
drag, startPoint x: 101, startPoint y: 31, endPoint x: 96, endPoint y: 29, distance: 5.8
click at [101, 31] on div at bounding box center [197, 29] width 213 height 8
click at [98, 29] on icon "close" at bounding box center [100, 29] width 4 height 4
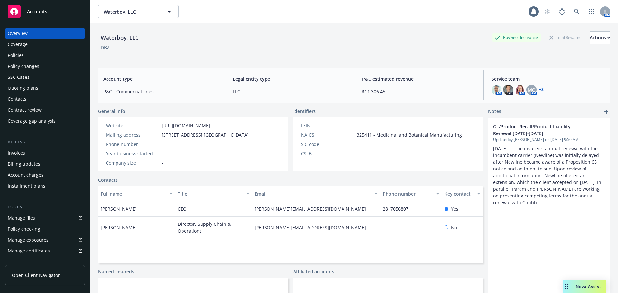
click at [29, 53] on div "Policies" at bounding box center [45, 55] width 75 height 10
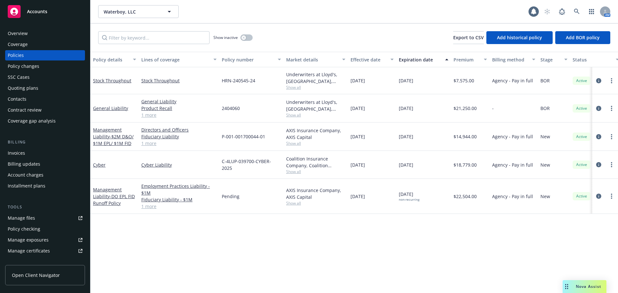
click at [610, 111] on link "more" at bounding box center [612, 109] width 8 height 8
click at [584, 120] on link "Manage lines of coverage" at bounding box center [578, 121] width 76 height 13
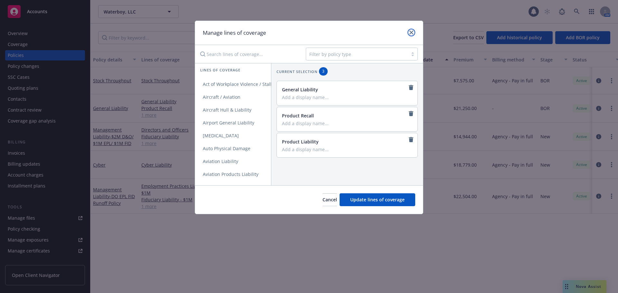
drag, startPoint x: 413, startPoint y: 31, endPoint x: 418, endPoint y: 31, distance: 4.5
click at [414, 31] on link "close" at bounding box center [412, 33] width 8 height 8
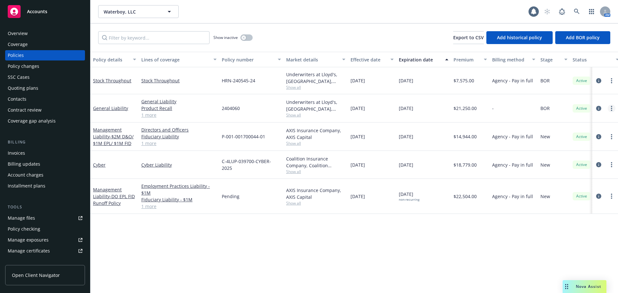
click at [610, 108] on link "more" at bounding box center [612, 109] width 8 height 8
click at [260, 253] on div "Policy details Lines of coverage Policy number Market details Effective date Ex…" at bounding box center [354, 173] width 528 height 242
click at [99, 109] on link "General Liability" at bounding box center [110, 108] width 35 height 6
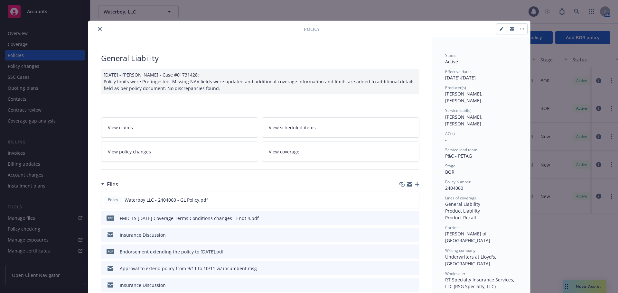
click at [98, 27] on icon "close" at bounding box center [100, 29] width 4 height 4
